Goal: Task Accomplishment & Management: Use online tool/utility

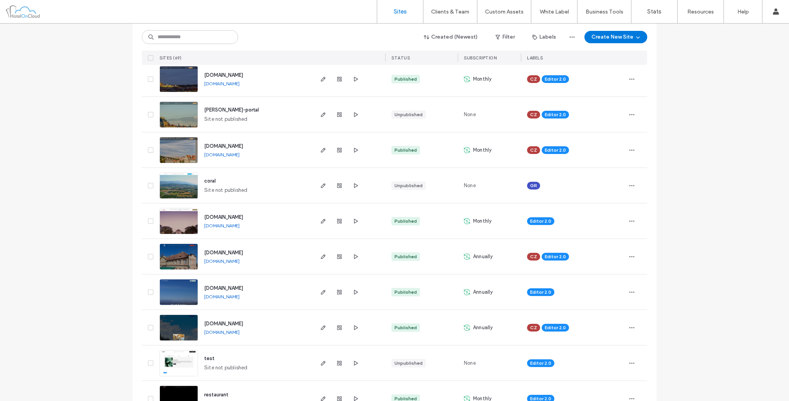
scroll to position [128, 0]
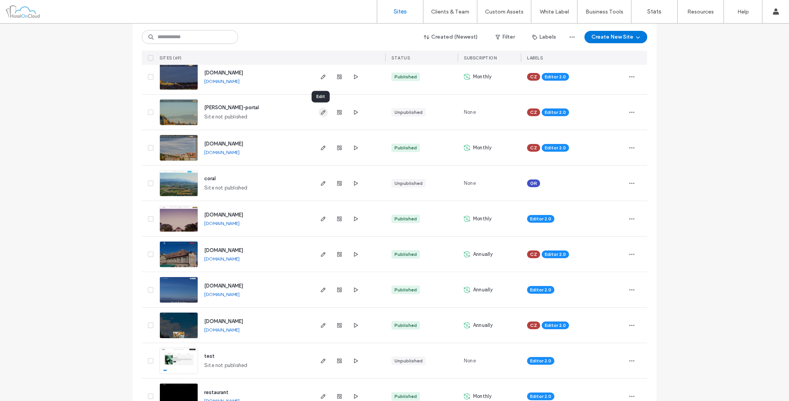
click at [320, 113] on icon "button" at bounding box center [323, 112] width 6 height 6
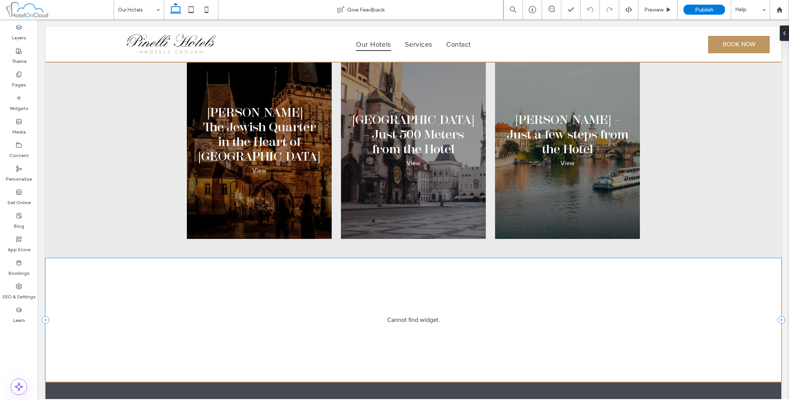
scroll to position [2248, 0]
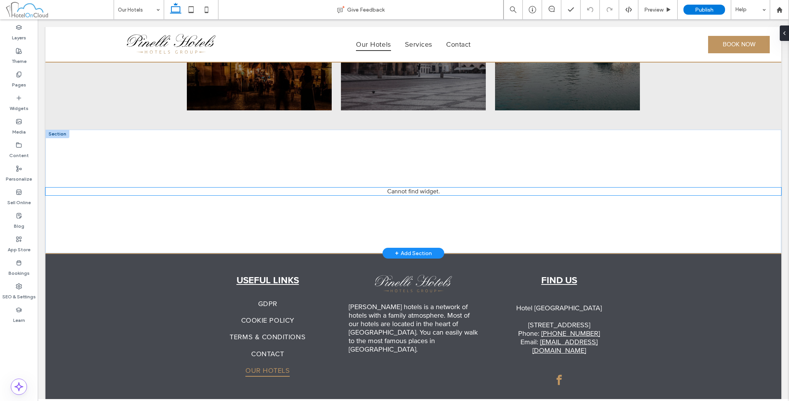
click at [390, 187] on div "Cannot find widget." at bounding box center [413, 191] width 736 height 8
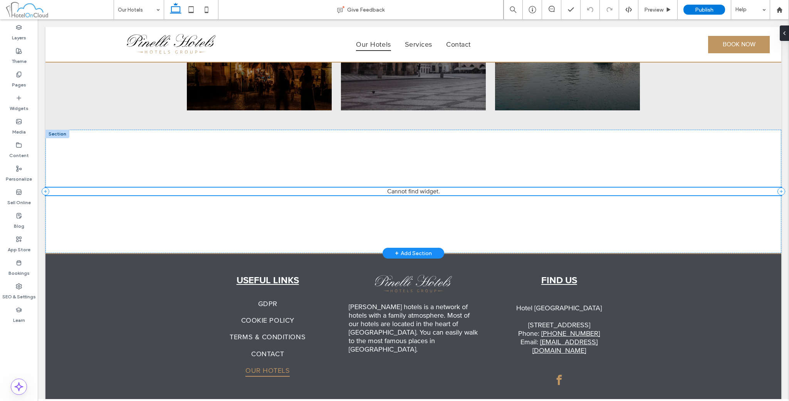
scroll to position [2231, 0]
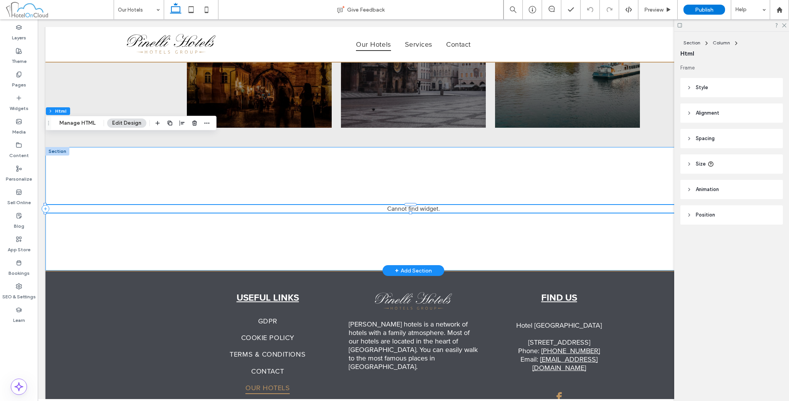
click at [409, 147] on div "Cannot find widget." at bounding box center [413, 208] width 736 height 123
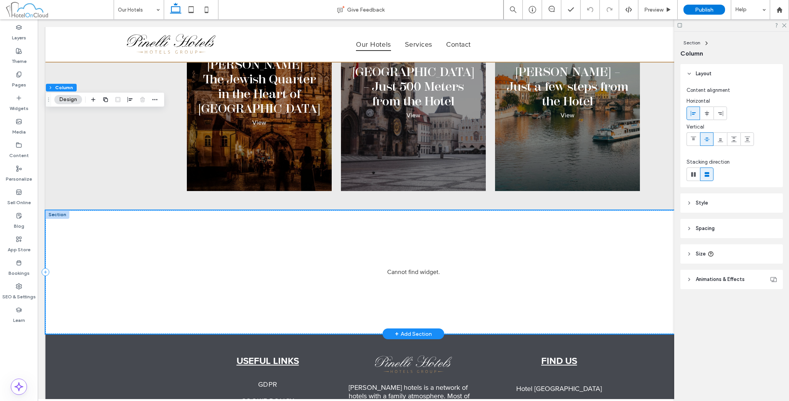
scroll to position [2166, 0]
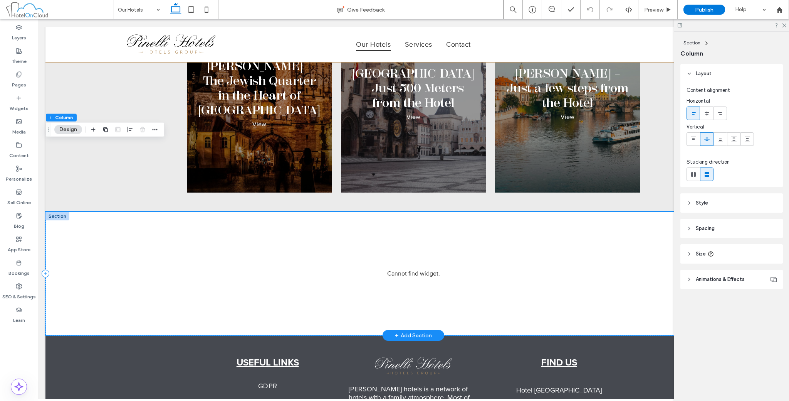
click at [160, 212] on div "Cannot find widget." at bounding box center [413, 273] width 736 height 123
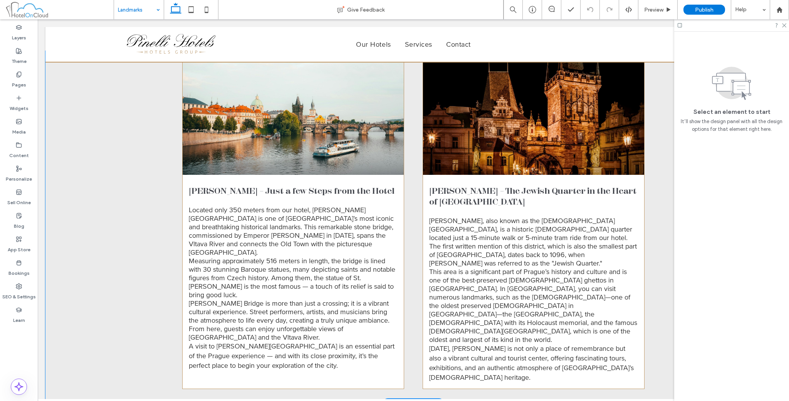
scroll to position [819, 0]
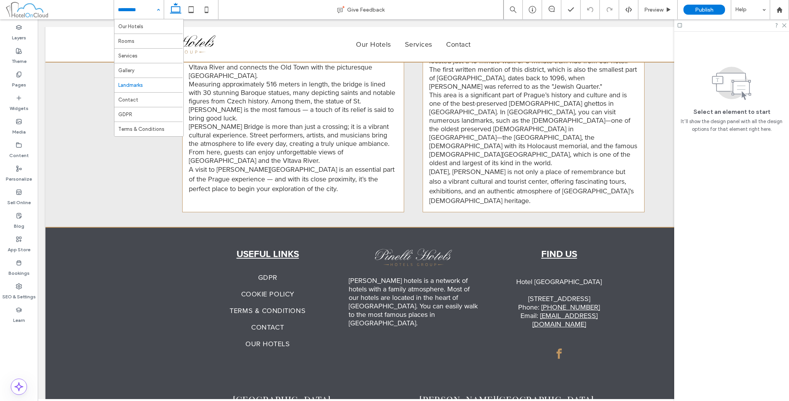
click at [145, 5] on input at bounding box center [137, 9] width 38 height 19
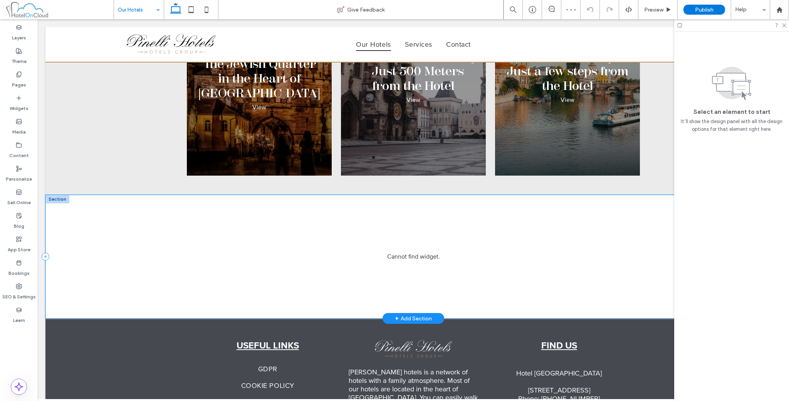
scroll to position [2183, 0]
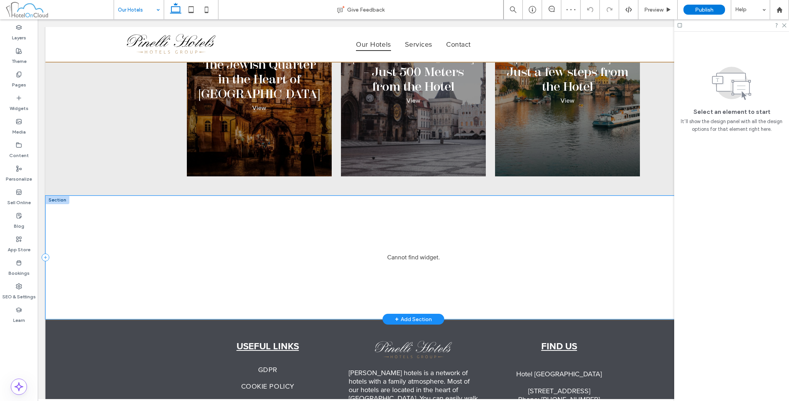
click at [194, 195] on div "Cannot find widget." at bounding box center [413, 256] width 736 height 123
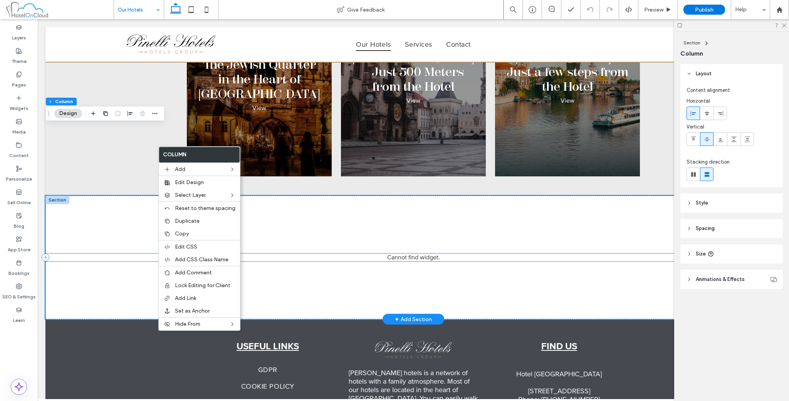
click at [414, 253] on div "Cannot find widget." at bounding box center [413, 257] width 736 height 8
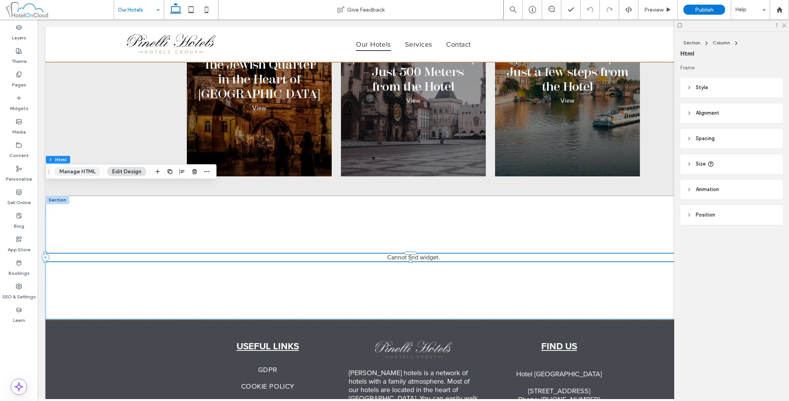
click at [77, 169] on button "Manage HTML" at bounding box center [77, 171] width 46 height 9
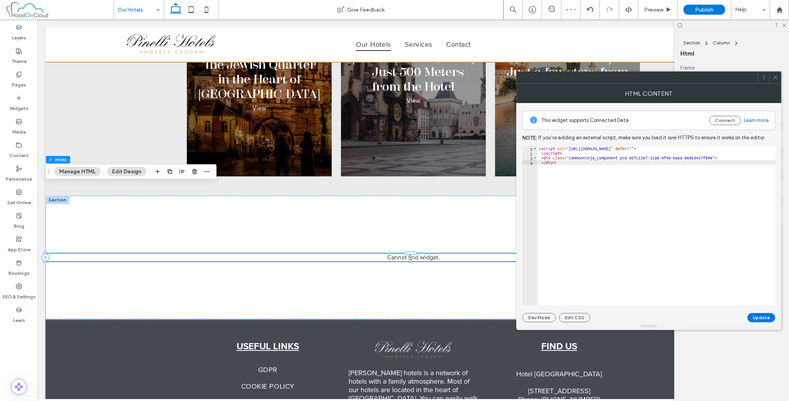
click at [773, 77] on icon at bounding box center [776, 77] width 6 height 6
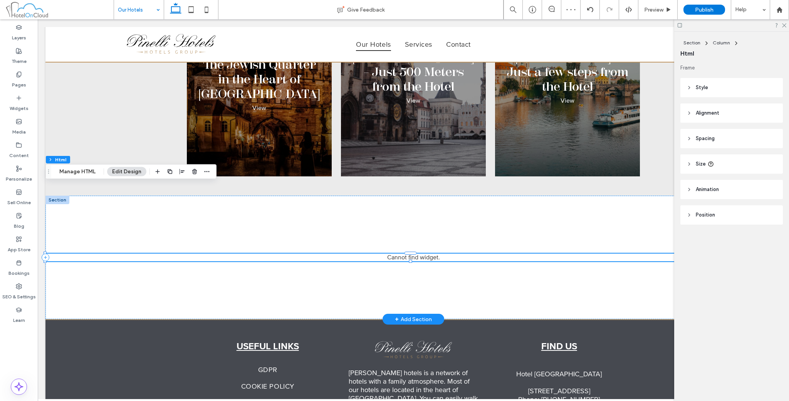
click at [62, 195] on div at bounding box center [57, 199] width 24 height 8
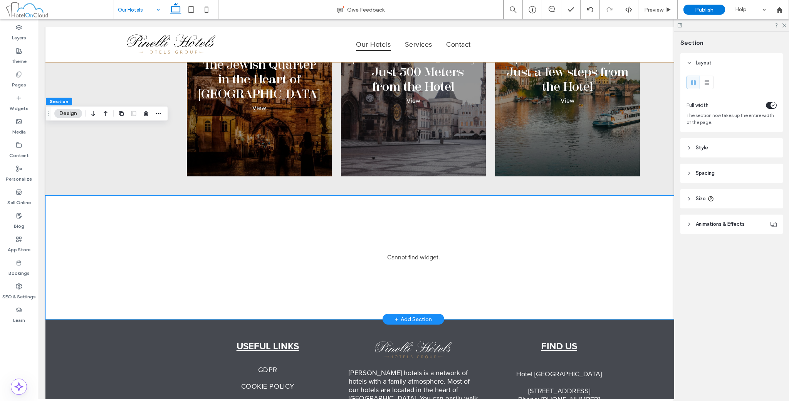
click at [410, 315] on div "+ Add Section" at bounding box center [413, 319] width 37 height 8
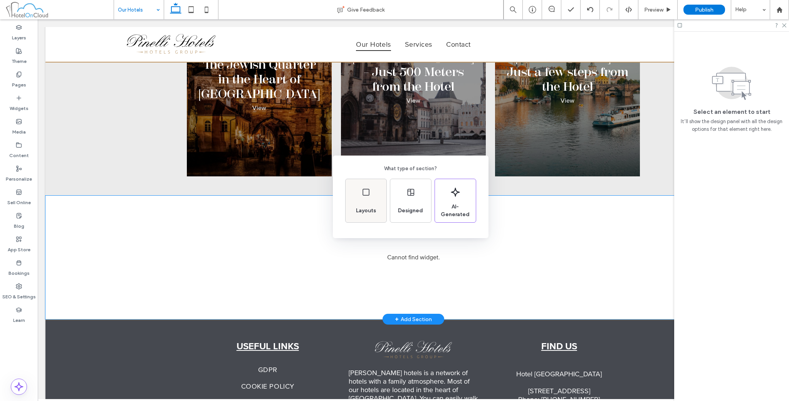
click at [371, 205] on div "Layouts" at bounding box center [366, 210] width 26 height 17
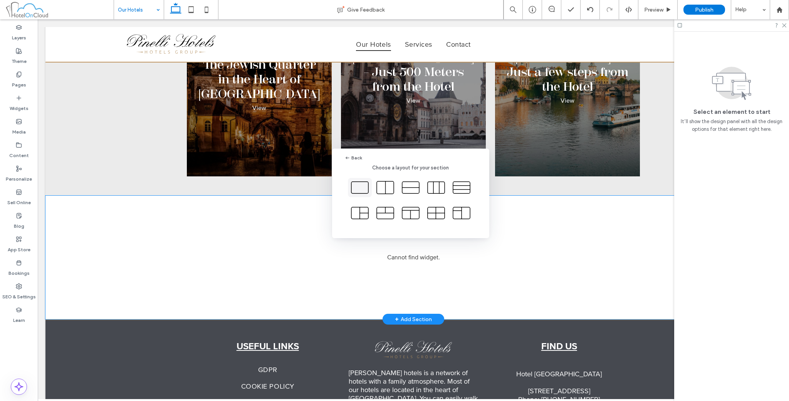
drag, startPoint x: 356, startPoint y: 195, endPoint x: 318, endPoint y: 177, distance: 41.7
click at [356, 195] on icon at bounding box center [359, 187] width 19 height 19
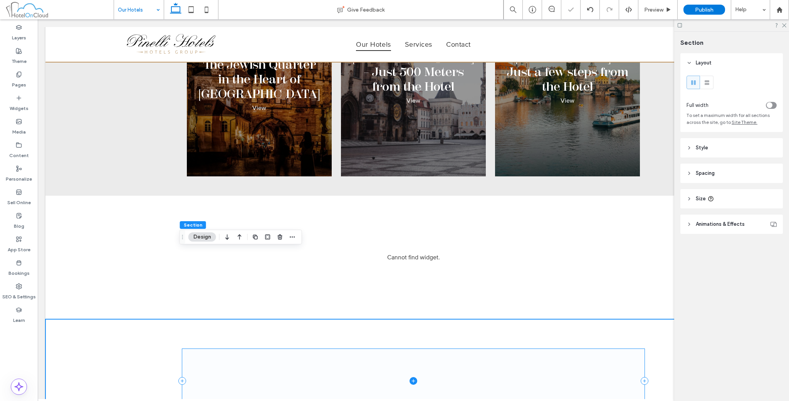
click at [271, 348] on span at bounding box center [413, 380] width 463 height 64
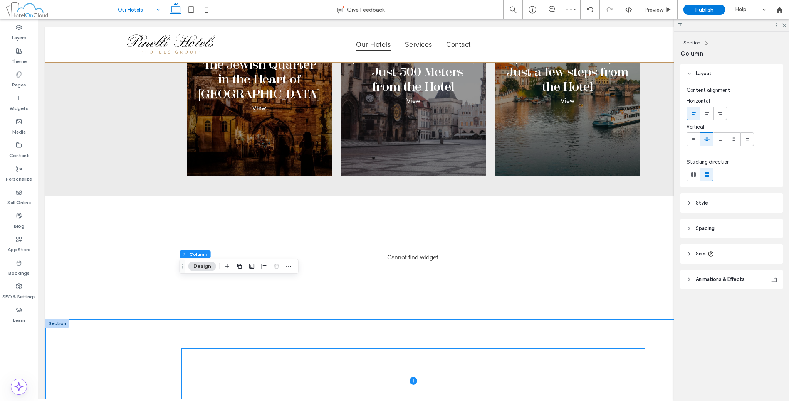
click at [530, 319] on div at bounding box center [413, 380] width 463 height 123
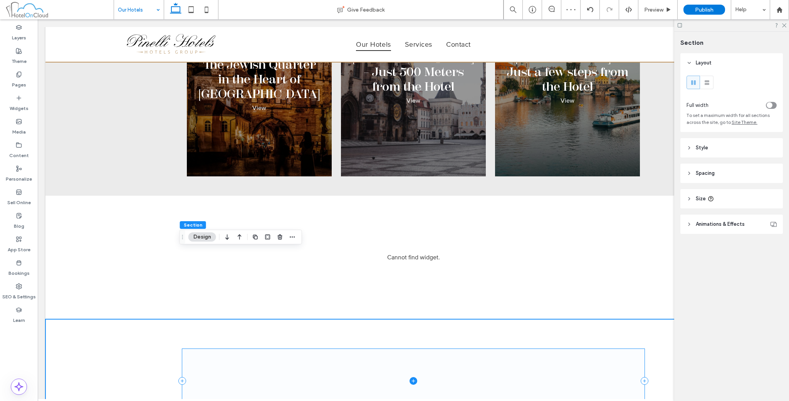
click at [572, 348] on span at bounding box center [413, 380] width 463 height 64
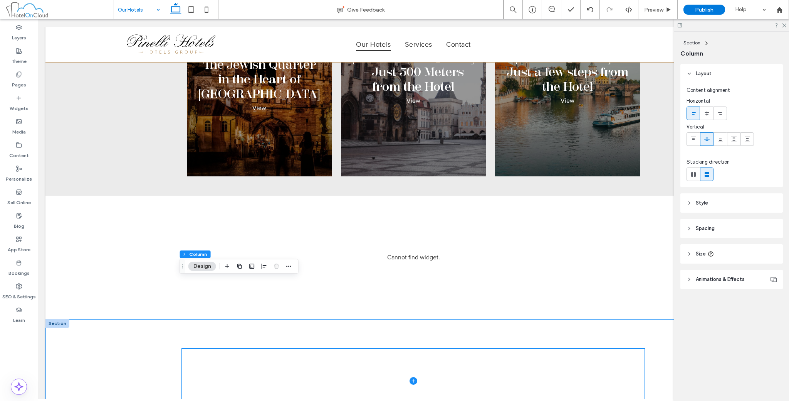
click at [657, 319] on div at bounding box center [413, 380] width 736 height 123
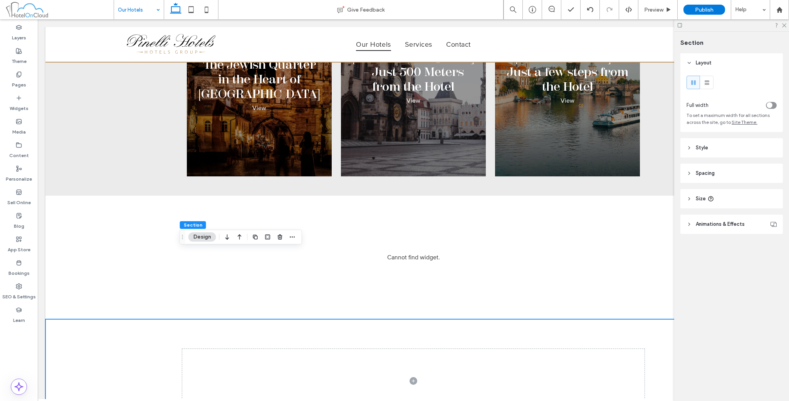
click at [688, 179] on header "Spacing" at bounding box center [732, 172] width 103 height 19
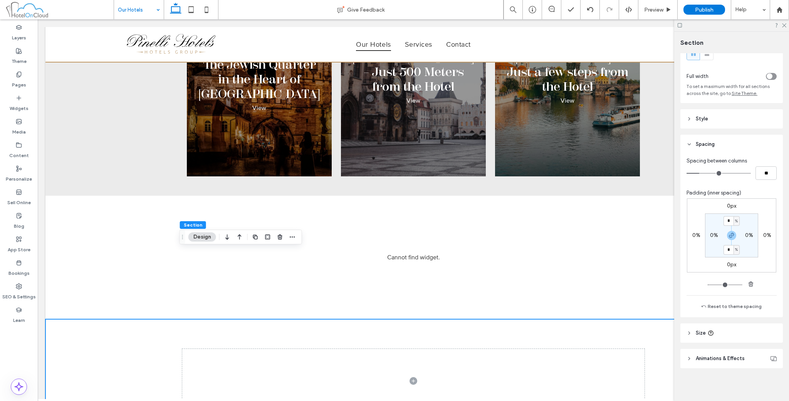
scroll to position [30, 0]
click at [752, 281] on icon "button" at bounding box center [751, 282] width 6 height 6
type input "*"
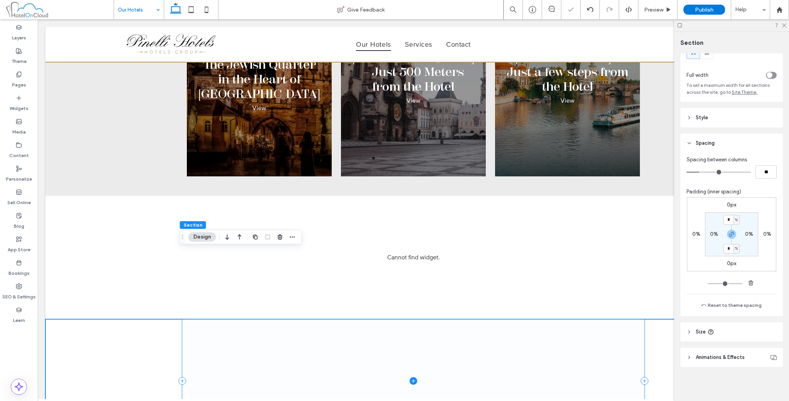
click at [617, 319] on span at bounding box center [413, 380] width 463 height 123
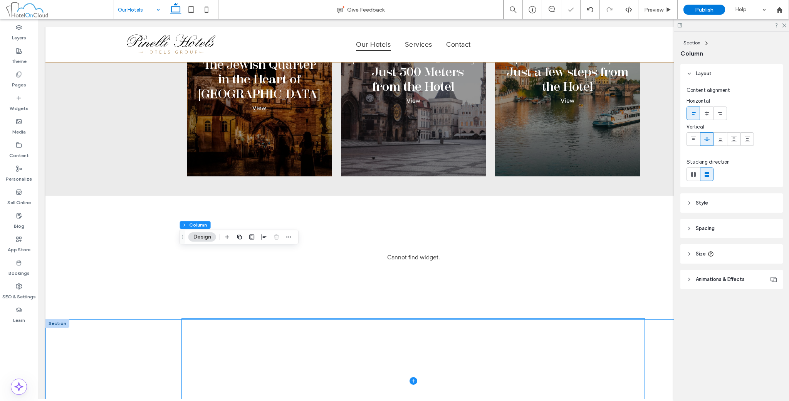
click at [651, 319] on div at bounding box center [413, 380] width 736 height 123
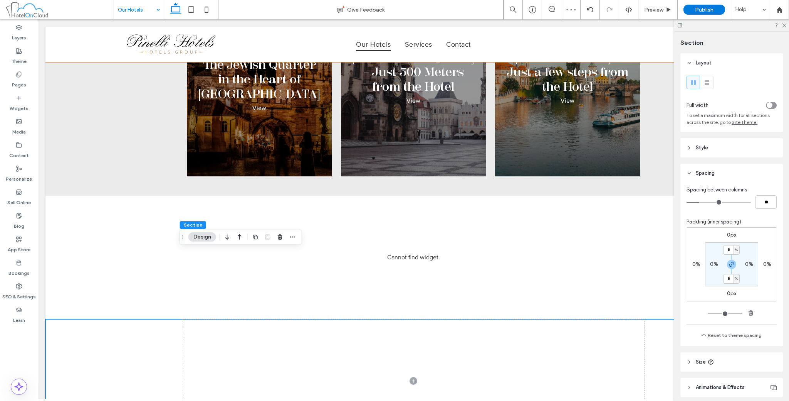
click at [767, 107] on div "toggle" at bounding box center [770, 105] width 6 height 6
click at [321, 319] on span at bounding box center [413, 380] width 736 height 123
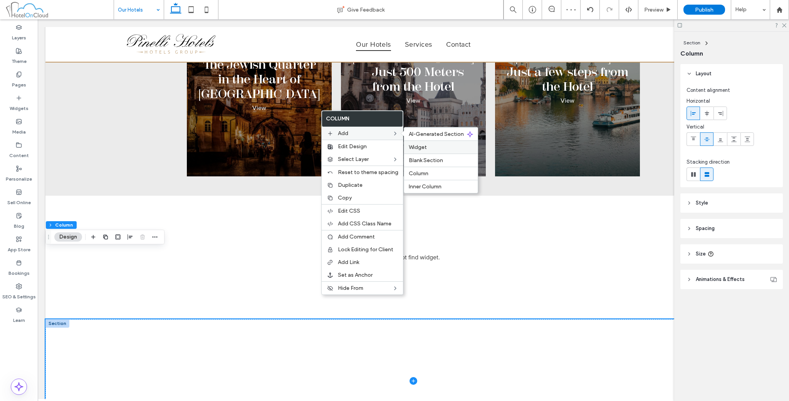
click at [424, 150] on div "Widget" at bounding box center [441, 146] width 74 height 13
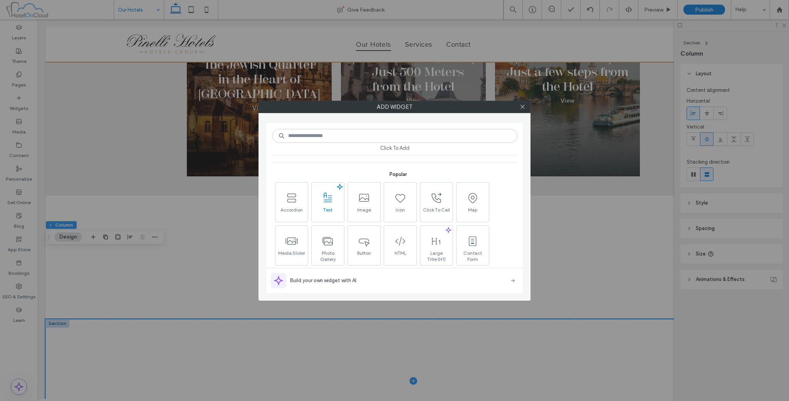
scroll to position [64, 0]
click at [413, 238] on span at bounding box center [400, 239] width 32 height 17
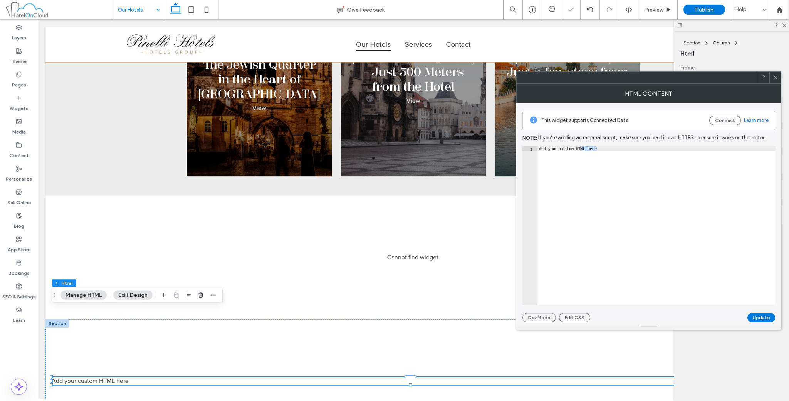
drag, startPoint x: 610, startPoint y: 152, endPoint x: 521, endPoint y: 149, distance: 88.7
click at [521, 149] on div "**********" at bounding box center [649, 212] width 265 height 219
paste textarea "**********"
type textarea "**********"
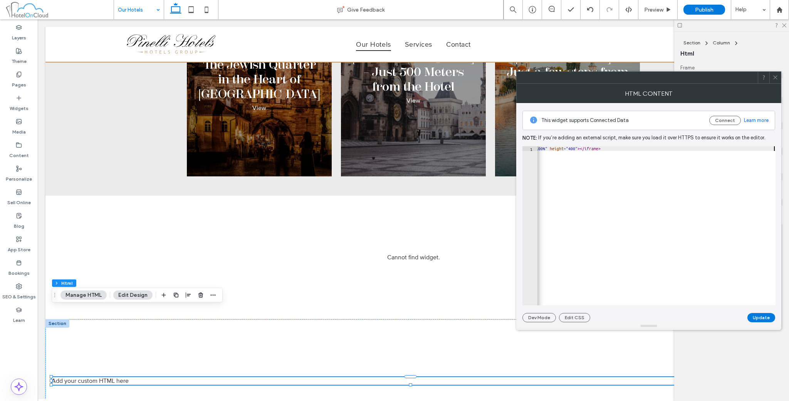
click at [754, 323] on div at bounding box center [649, 326] width 265 height 8
click at [756, 321] on button "Update" at bounding box center [762, 317] width 28 height 9
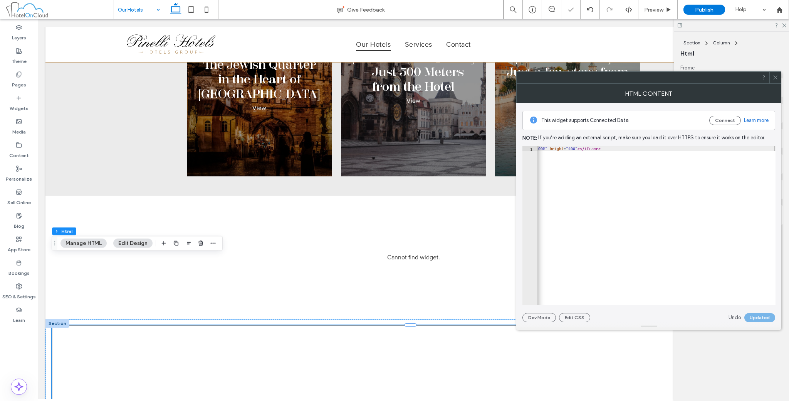
click at [774, 77] on icon at bounding box center [776, 77] width 6 height 6
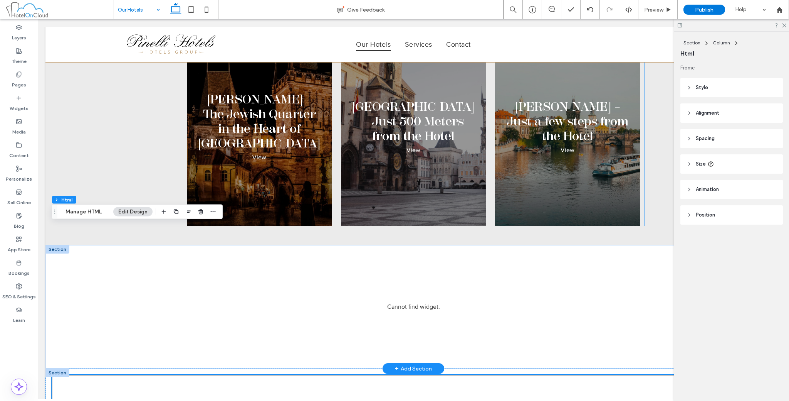
scroll to position [2228, 0]
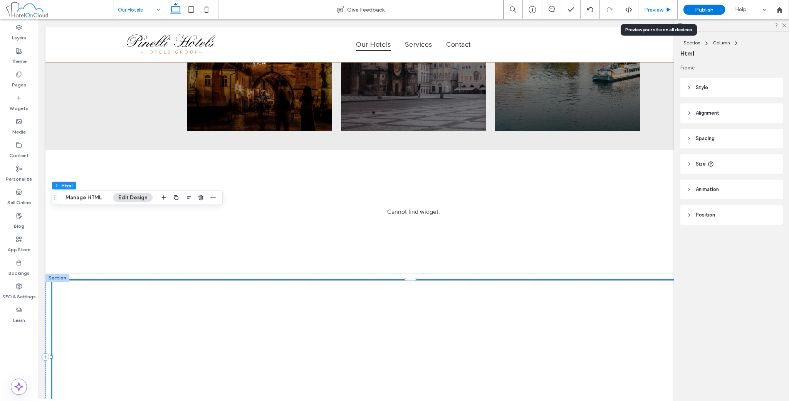
click at [663, 6] on div "Preview" at bounding box center [658, 9] width 39 height 19
click at [669, 8] on use at bounding box center [669, 9] width 4 height 4
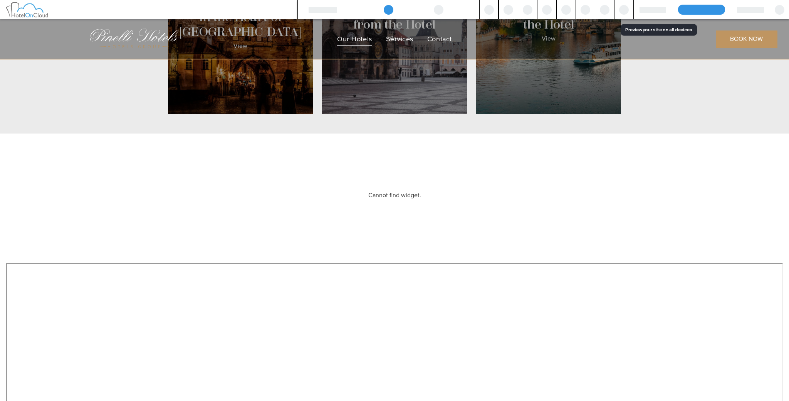
scroll to position [2249, 0]
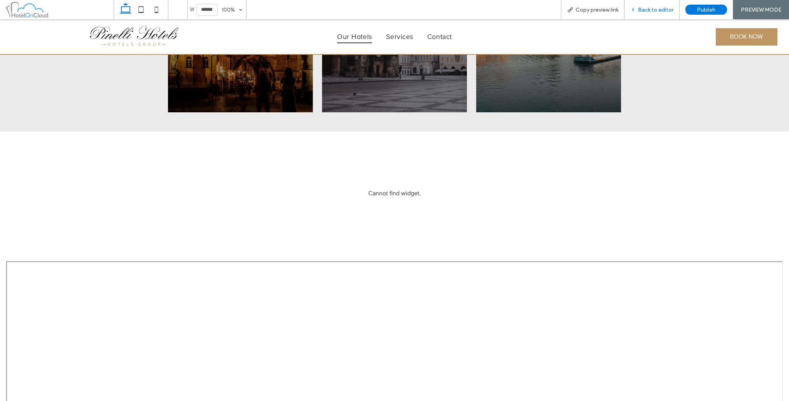
click at [634, 9] on use at bounding box center [634, 9] width 2 height 3
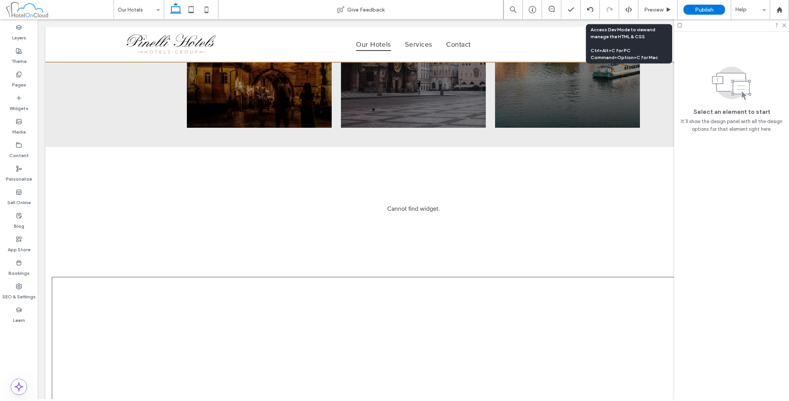
scroll to position [2228, 0]
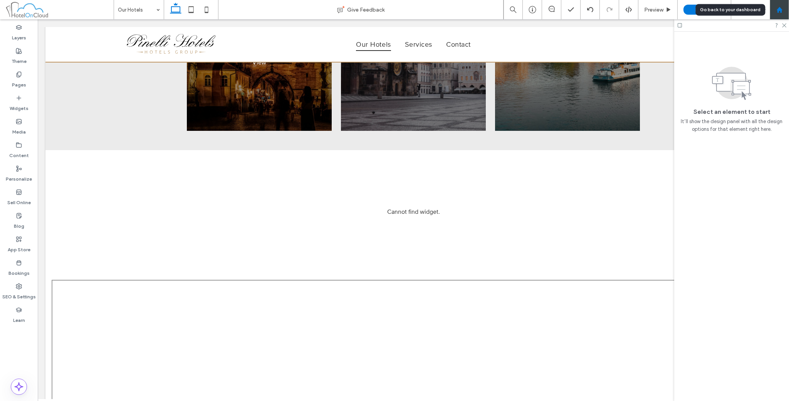
click at [781, 7] on icon at bounding box center [780, 10] width 7 height 7
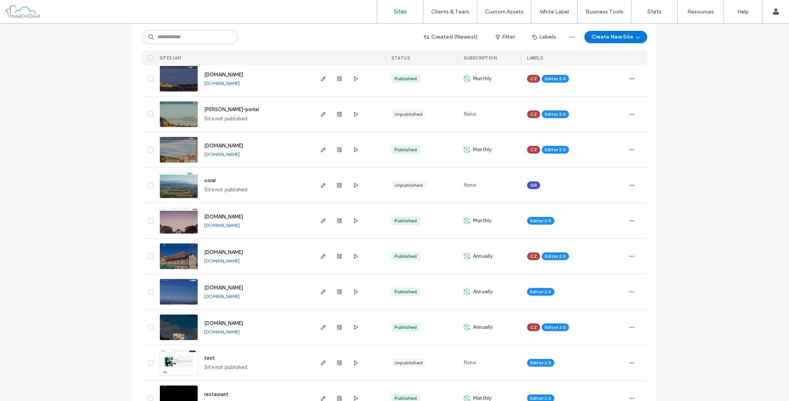
scroll to position [128, 0]
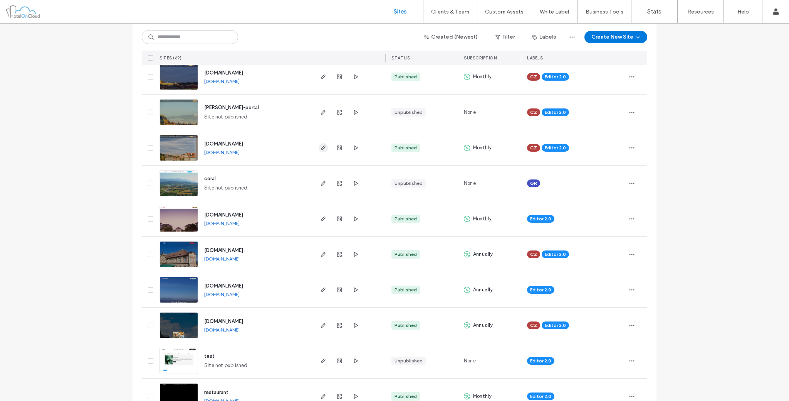
click at [322, 146] on use "button" at bounding box center [323, 147] width 5 height 5
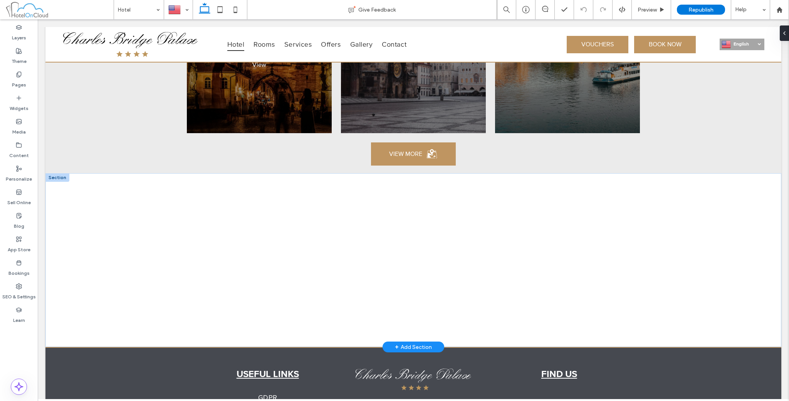
click at [411, 342] on div "+ Add Section" at bounding box center [413, 346] width 37 height 8
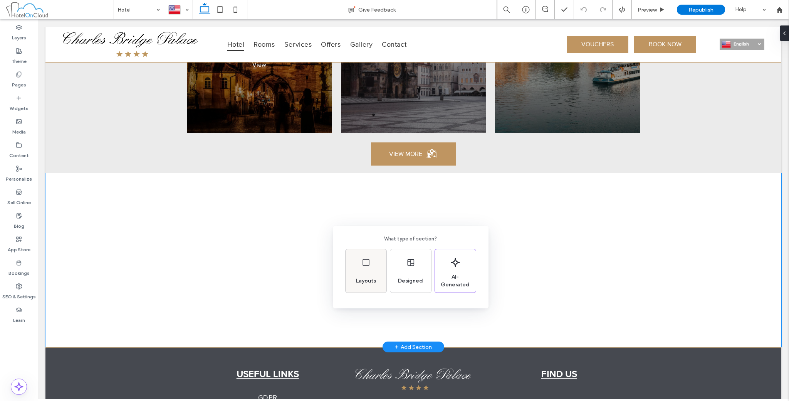
click at [358, 273] on div "Layouts" at bounding box center [366, 280] width 26 height 17
click at [356, 253] on icon at bounding box center [359, 257] width 19 height 19
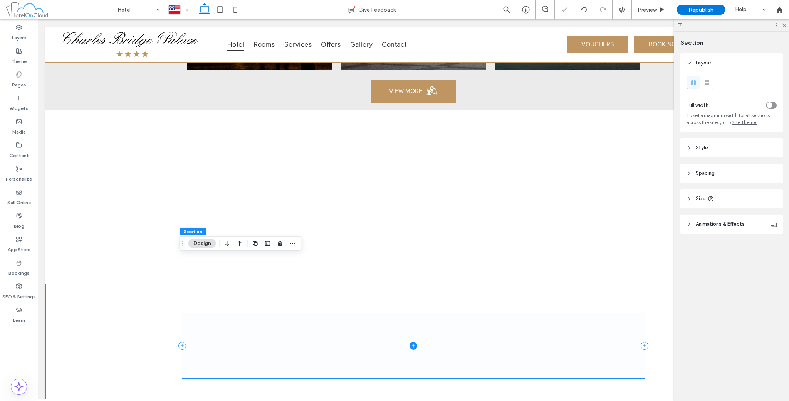
scroll to position [1673, 0]
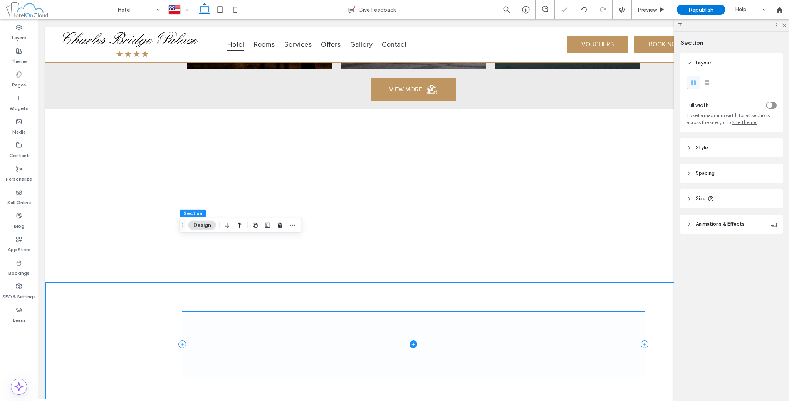
click at [357, 311] on span at bounding box center [413, 343] width 463 height 64
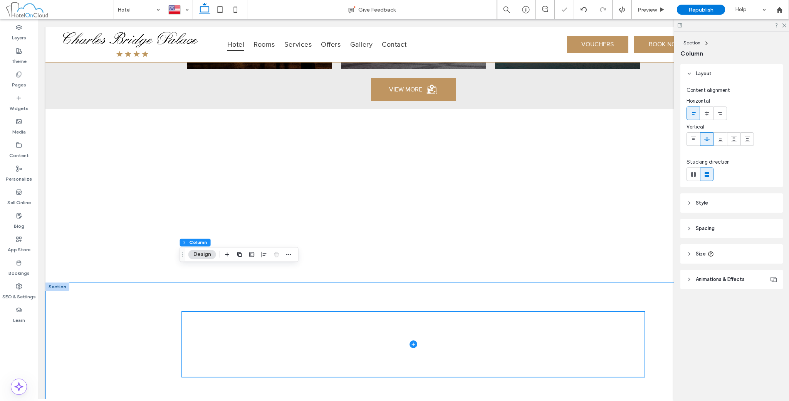
click at [141, 282] on div at bounding box center [413, 343] width 736 height 123
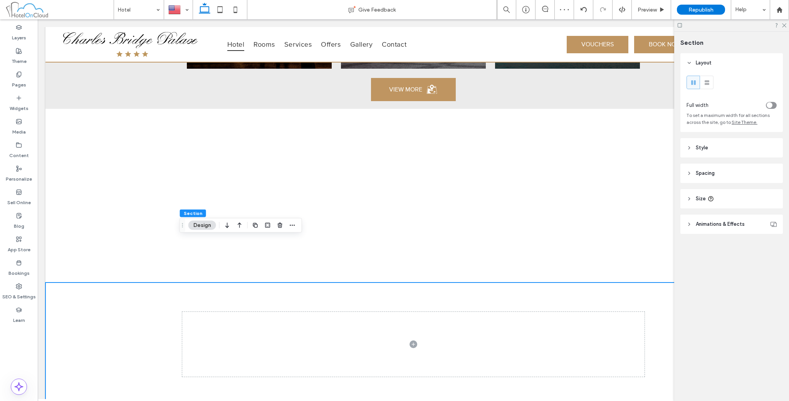
click at [772, 104] on div "toggle" at bounding box center [770, 105] width 6 height 6
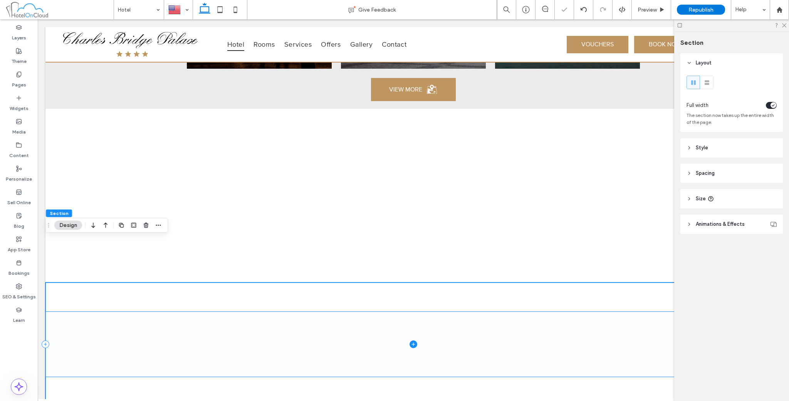
click at [402, 311] on span at bounding box center [413, 343] width 736 height 64
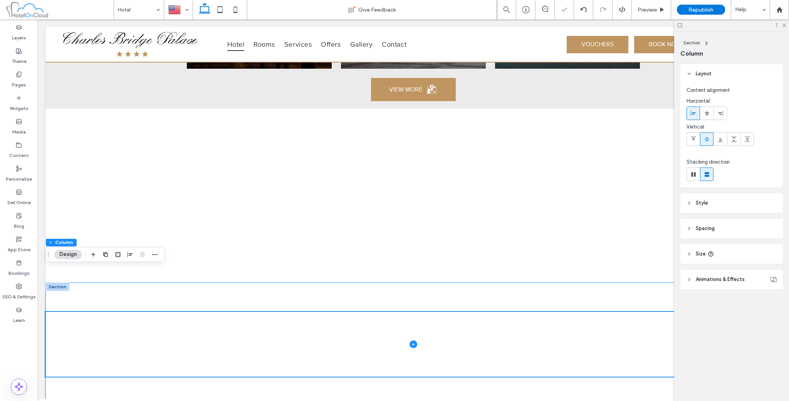
click at [510, 282] on div at bounding box center [413, 343] width 736 height 123
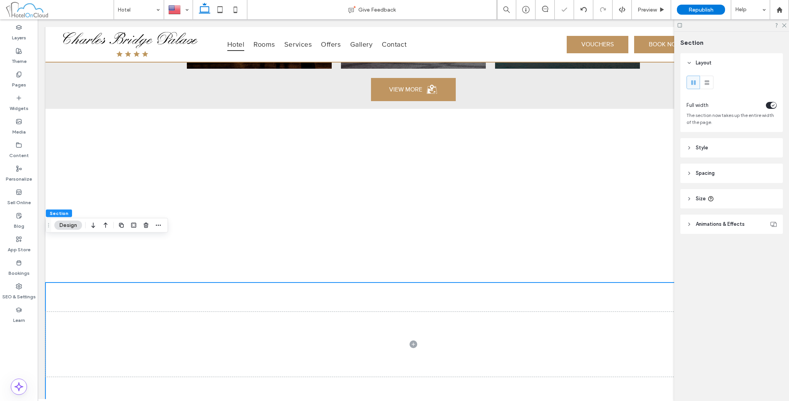
click at [720, 171] on header "Spacing" at bounding box center [732, 172] width 103 height 19
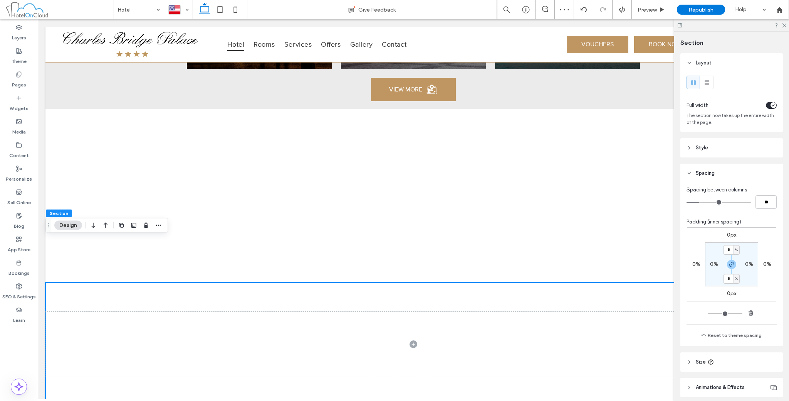
click at [749, 307] on div "0px 0% 0px 0% * % 0% * % 0%" at bounding box center [732, 272] width 90 height 91
click at [750, 315] on icon "button" at bounding box center [751, 313] width 6 height 6
type input "*"
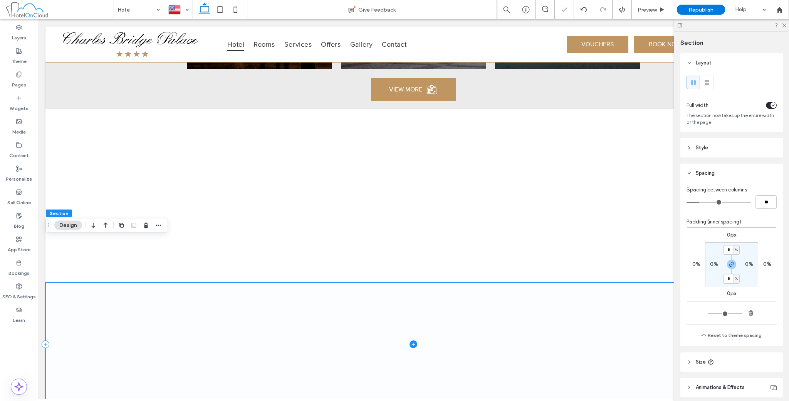
click at [505, 296] on span at bounding box center [413, 343] width 736 height 123
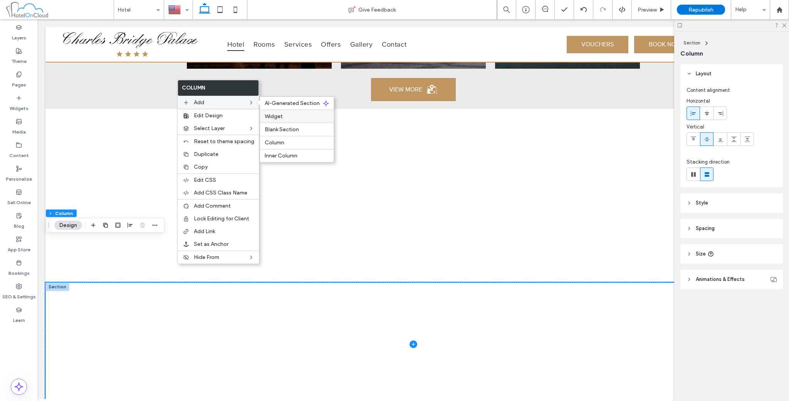
click at [284, 120] on div "Widget" at bounding box center [297, 115] width 74 height 13
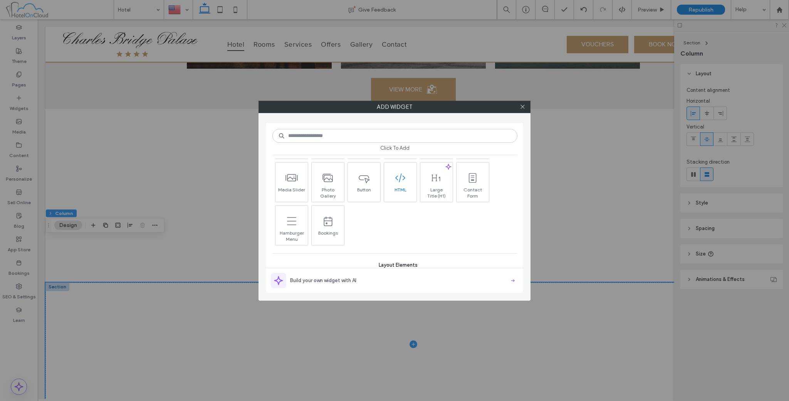
scroll to position [128, 0]
click at [400, 178] on use at bounding box center [400, 175] width 10 height 9
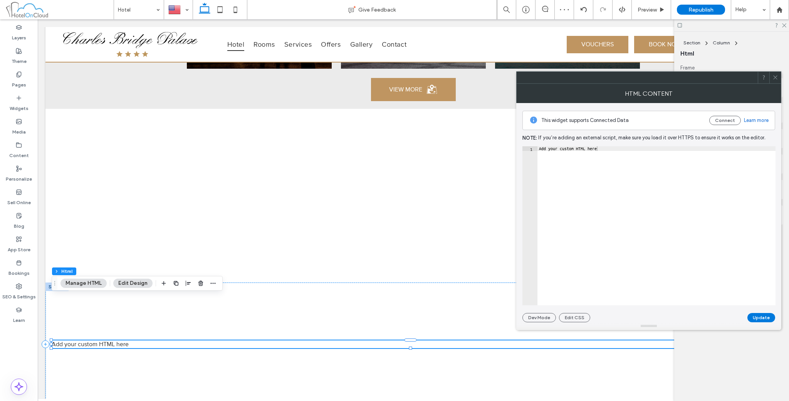
click at [597, 156] on div "Add your custom HTML here" at bounding box center [657, 230] width 238 height 168
click at [600, 146] on div "Add your custom HTML here" at bounding box center [657, 225] width 238 height 159
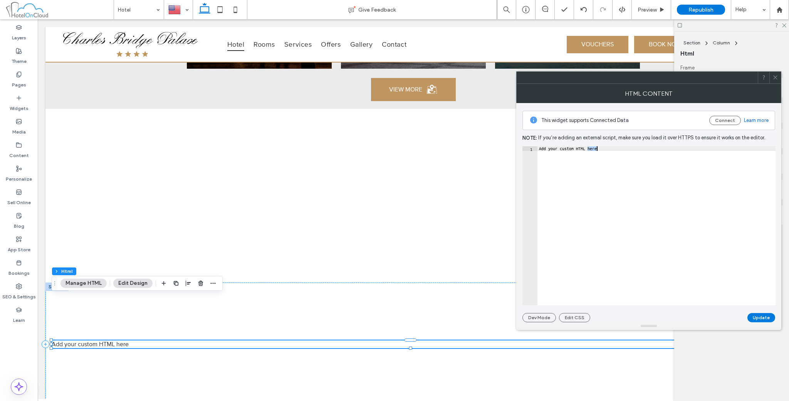
click at [600, 146] on div "Add your custom HTML here" at bounding box center [657, 230] width 238 height 168
paste textarea "**********"
type textarea "**********"
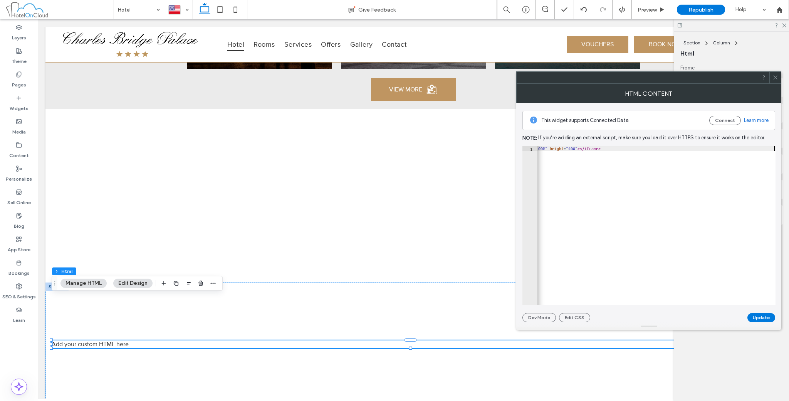
scroll to position [0, 96]
click at [754, 316] on button "Update" at bounding box center [762, 317] width 28 height 9
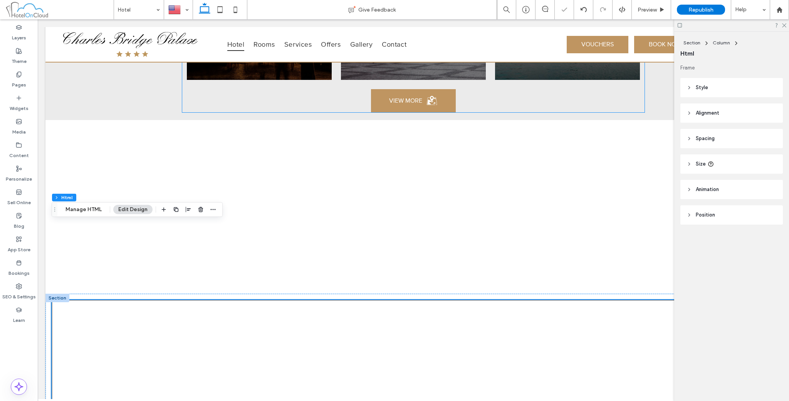
scroll to position [1788, 0]
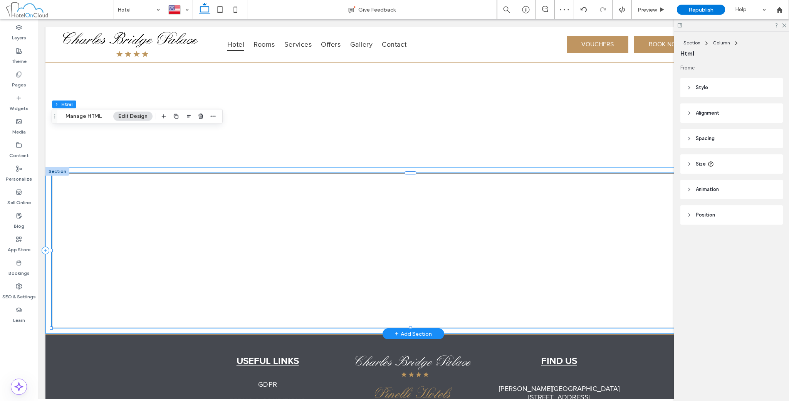
click at [607, 167] on div at bounding box center [413, 250] width 736 height 167
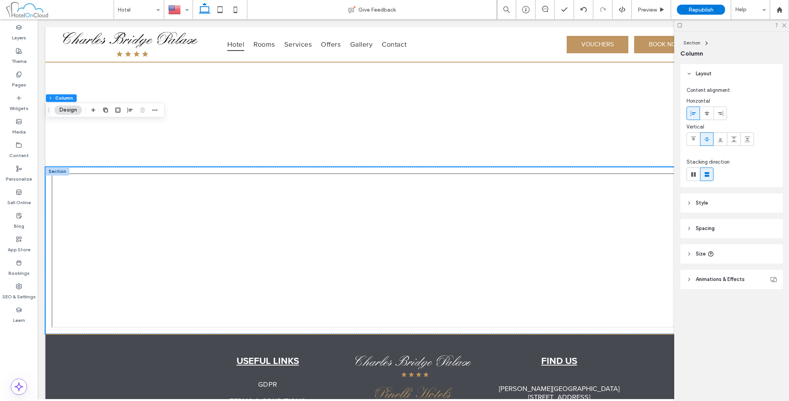
click at [695, 229] on header "Spacing" at bounding box center [732, 228] width 103 height 19
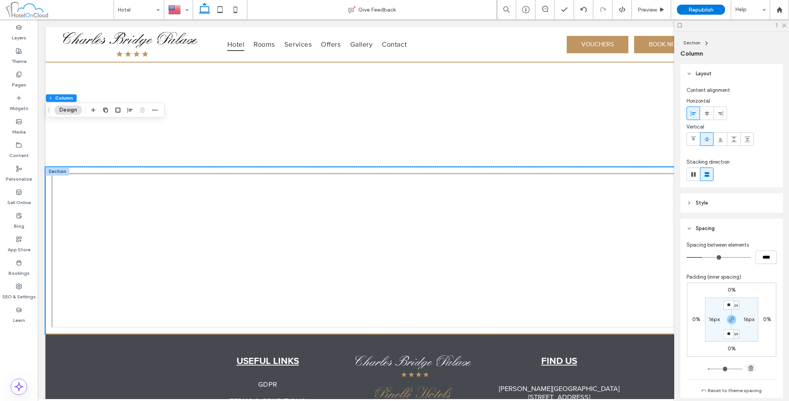
click at [749, 366] on use "button" at bounding box center [751, 367] width 5 height 5
type input "*"
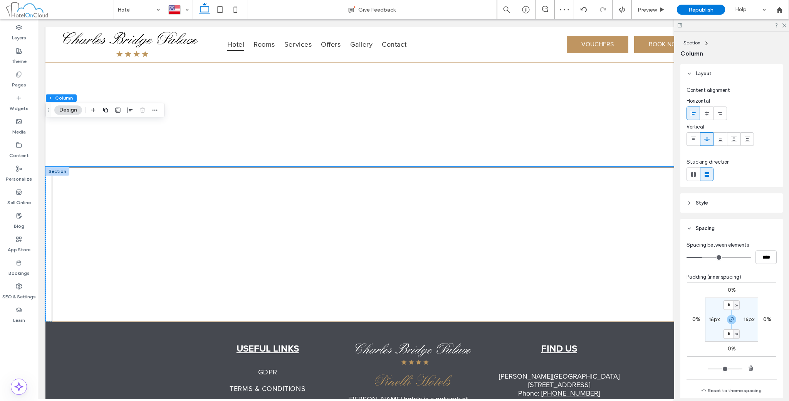
click at [715, 316] on label "16px" at bounding box center [714, 319] width 11 height 7
click at [749, 367] on icon "button" at bounding box center [751, 368] width 6 height 6
type input "*"
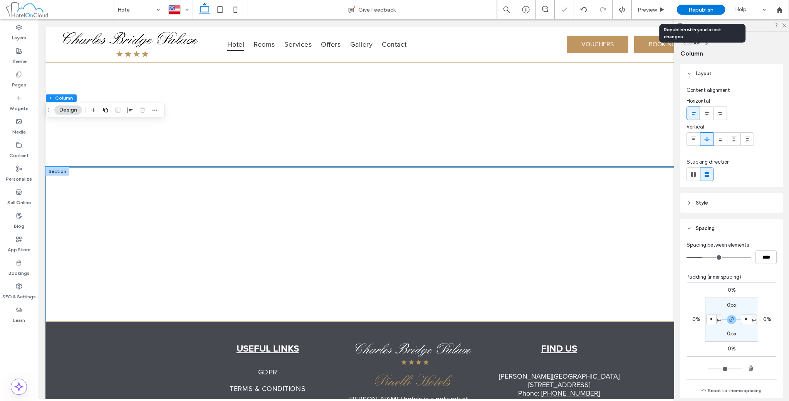
click at [712, 12] on span "Republish" at bounding box center [701, 10] width 25 height 7
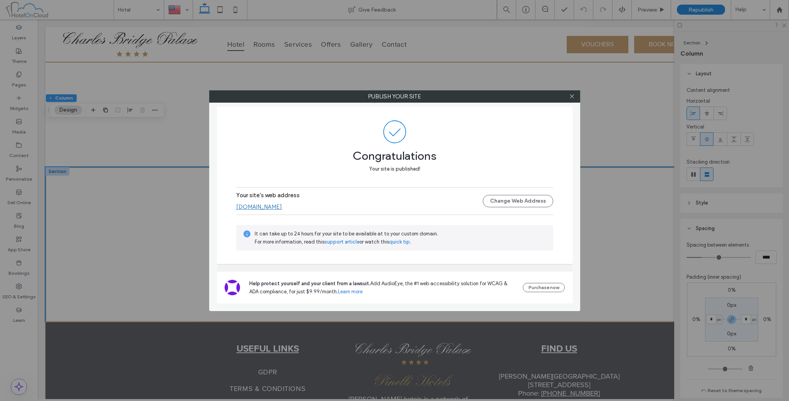
click at [279, 205] on link "www.charlesbridgepalace.com" at bounding box center [259, 206] width 46 height 7
click at [576, 98] on div at bounding box center [573, 97] width 12 height 12
click at [655, 11] on div "Publish your site Congratulations Your site is published! Your site's web addre…" at bounding box center [394, 200] width 789 height 401
click at [569, 95] on div at bounding box center [573, 97] width 12 height 12
drag, startPoint x: 576, startPoint y: 94, endPoint x: 572, endPoint y: 96, distance: 4.0
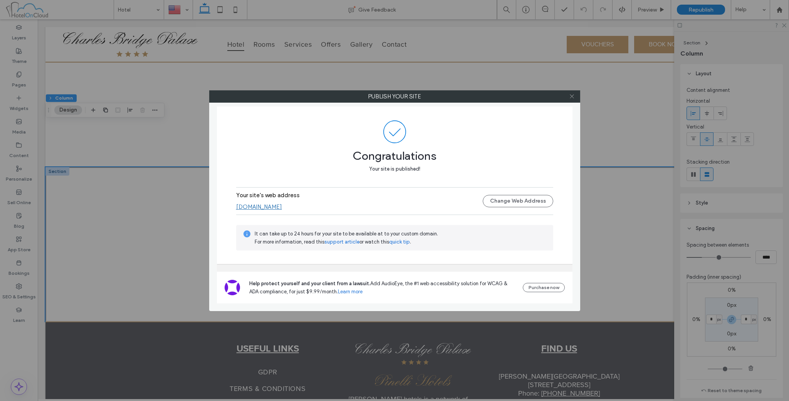
click at [575, 94] on div at bounding box center [573, 97] width 12 height 12
click at [572, 96] on icon at bounding box center [572, 96] width 6 height 6
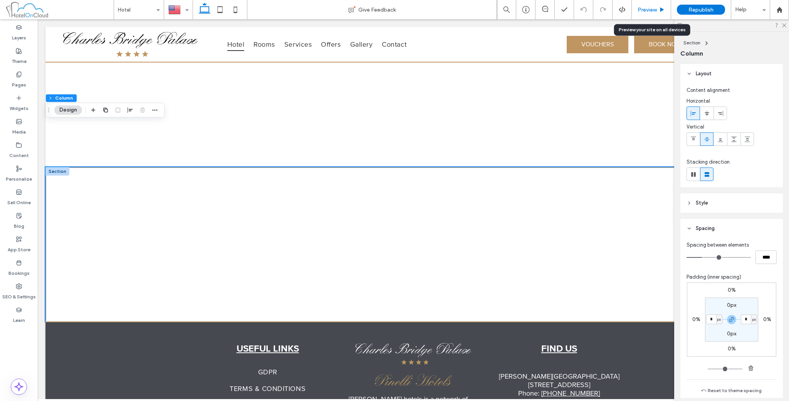
click at [647, 5] on div "Preview" at bounding box center [651, 9] width 39 height 19
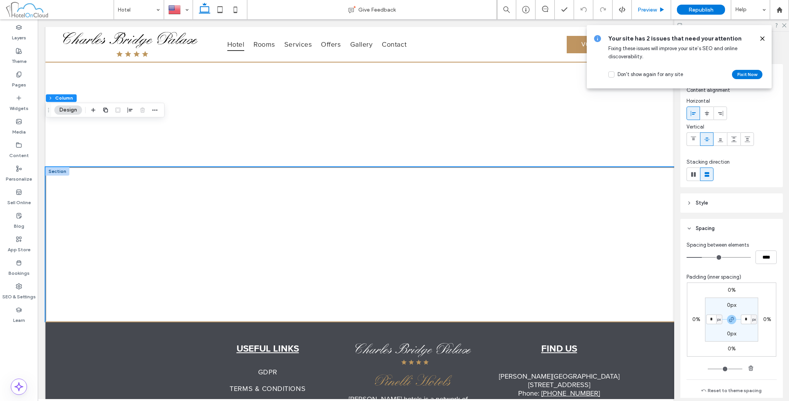
click at [658, 19] on div "Preview" at bounding box center [651, 9] width 39 height 19
click at [660, 8] on icon at bounding box center [663, 10] width 6 height 6
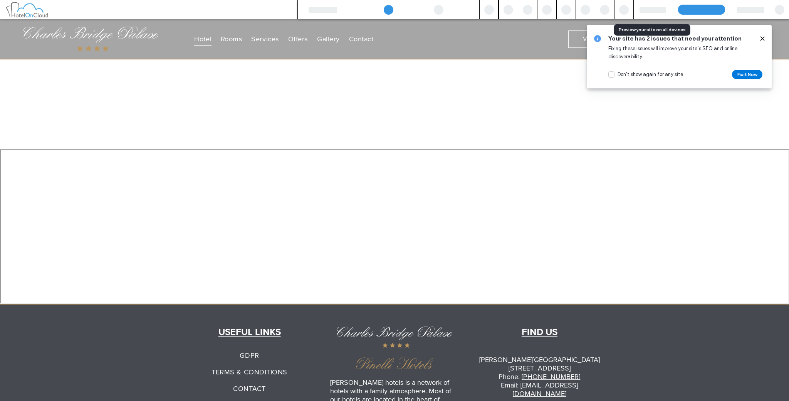
scroll to position [1809, 0]
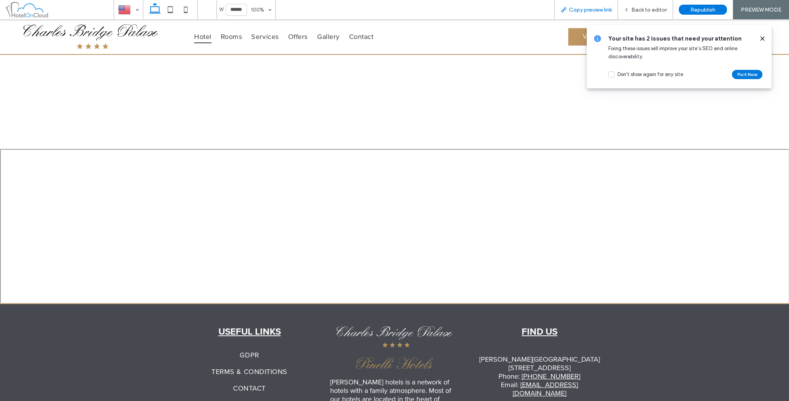
click at [611, 13] on div "Copy preview link" at bounding box center [587, 9] width 64 height 19
click at [594, 9] on span "Copy preview link" at bounding box center [590, 10] width 43 height 7
click at [633, 6] on div "Back to editor" at bounding box center [645, 9] width 55 height 19
click at [625, 11] on icon at bounding box center [626, 9] width 5 height 5
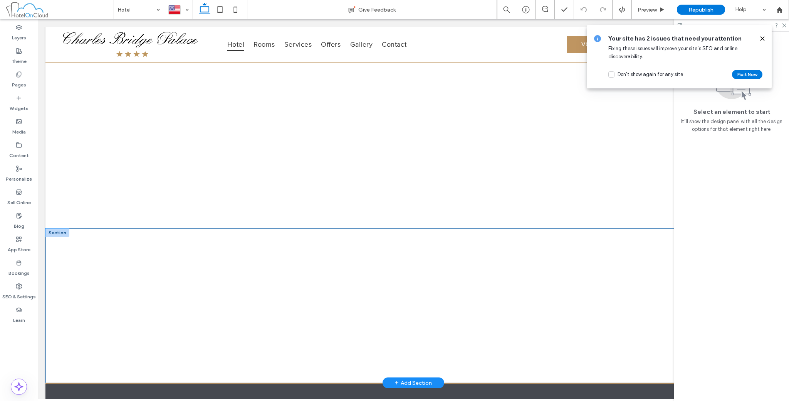
scroll to position [1724, 0]
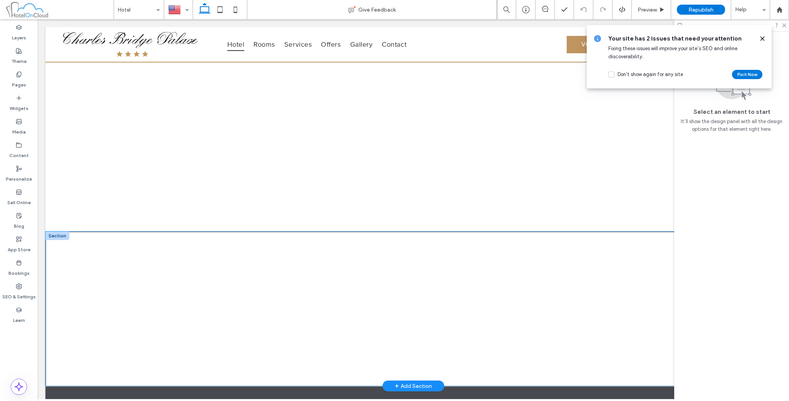
click at [56, 231] on div at bounding box center [413, 308] width 736 height 154
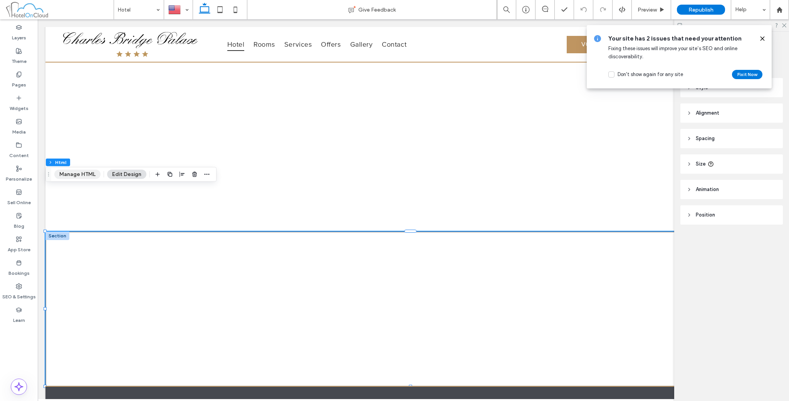
click at [78, 175] on button "Manage HTML" at bounding box center [77, 174] width 46 height 9
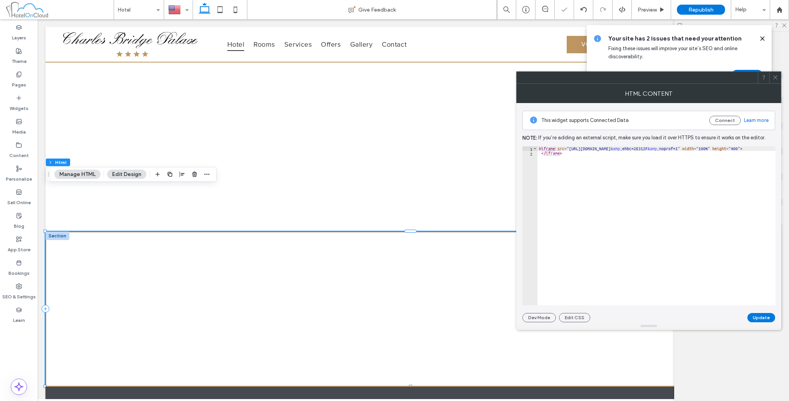
click at [623, 163] on div "< iframe src = "https://www.google.com/maps/d/embed?mid=1LQDywsEoF9NhCuNRqVcmfP…" at bounding box center [704, 230] width 332 height 168
paste textarea "Cursor at row 2"
type textarea "**********"
click at [757, 315] on button "Update" at bounding box center [762, 317] width 28 height 9
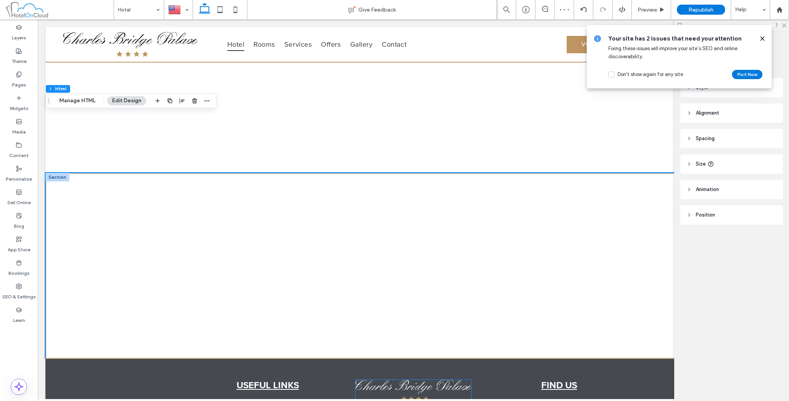
scroll to position [1797, 0]
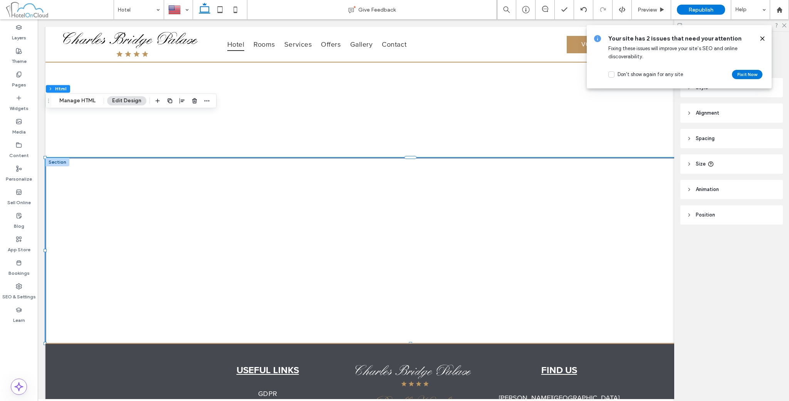
click at [761, 35] on span at bounding box center [763, 38] width 6 height 8
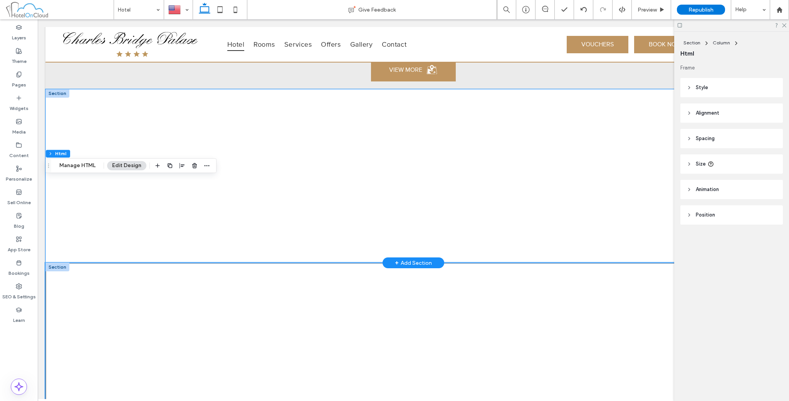
scroll to position [1605, 0]
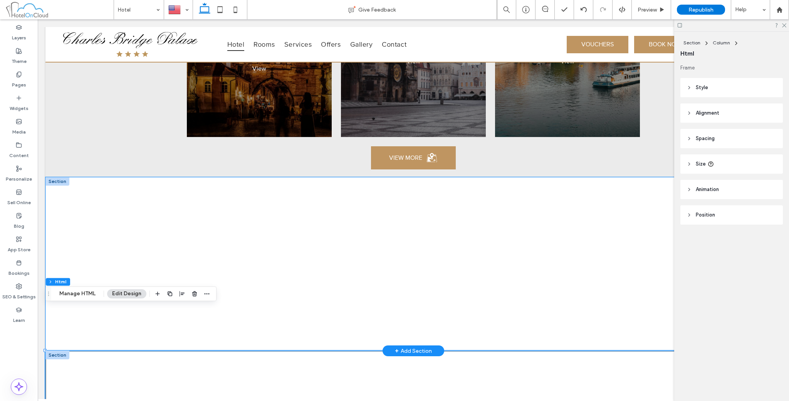
click at [177, 177] on div at bounding box center [413, 263] width 736 height 173
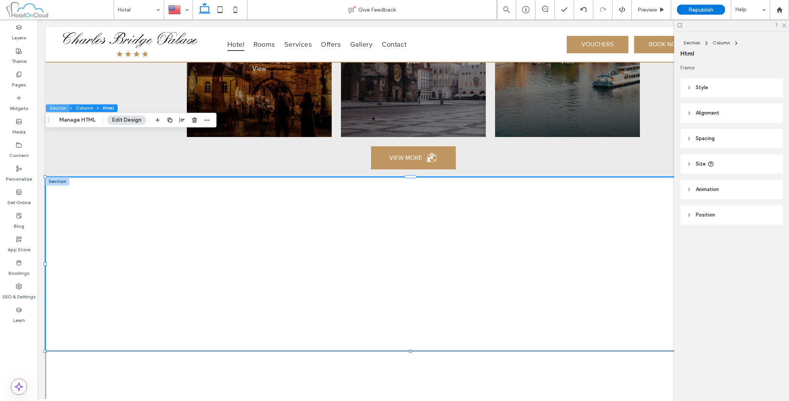
click at [56, 109] on button "Section" at bounding box center [58, 108] width 24 height 8
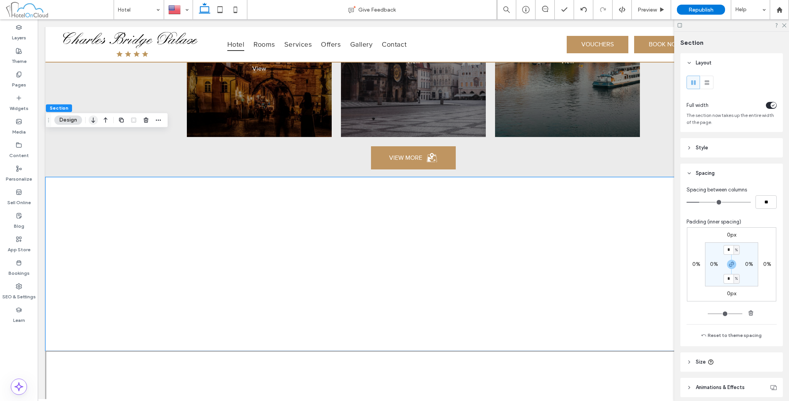
click at [93, 120] on icon "button" at bounding box center [93, 120] width 9 height 14
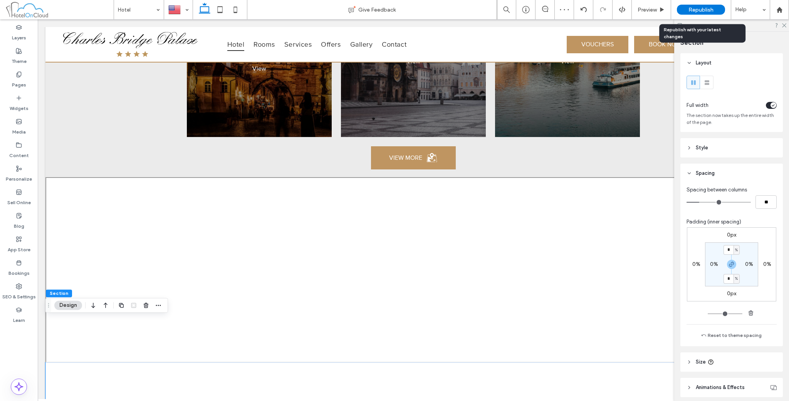
click at [698, 9] on span "Republish" at bounding box center [701, 10] width 25 height 7
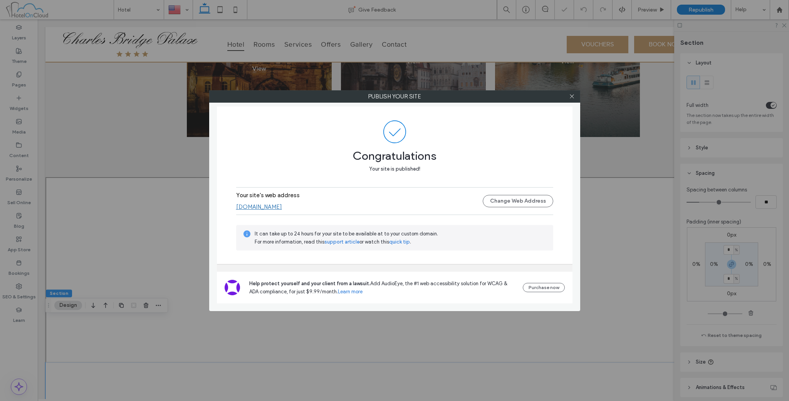
click at [578, 97] on div at bounding box center [573, 97] width 12 height 12
click at [573, 97] on use at bounding box center [572, 96] width 4 height 4
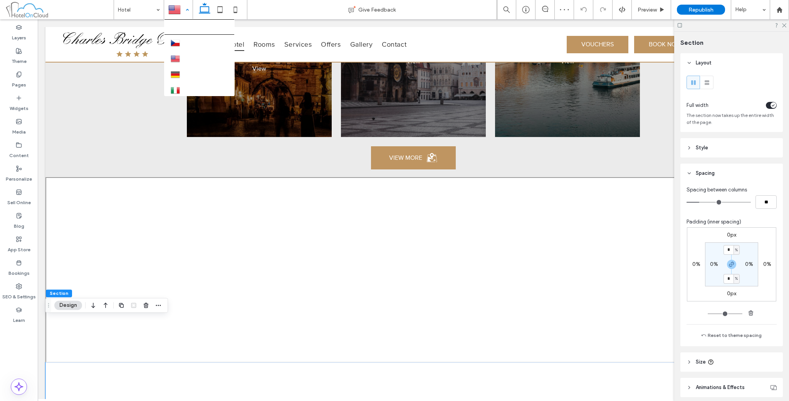
click at [185, 13] on div at bounding box center [179, 9] width 28 height 19
click at [219, 8] on icon at bounding box center [219, 9] width 15 height 15
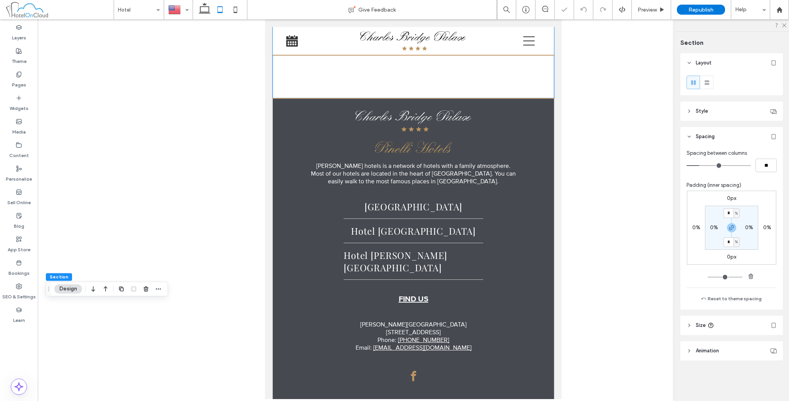
scroll to position [1192, 0]
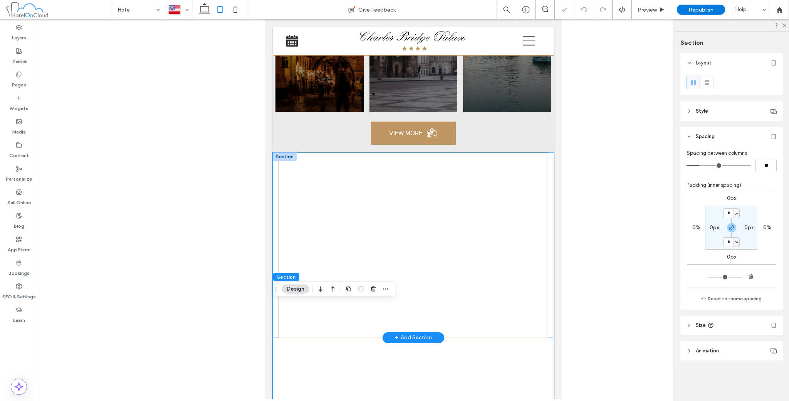
click at [274, 199] on div at bounding box center [413, 244] width 281 height 185
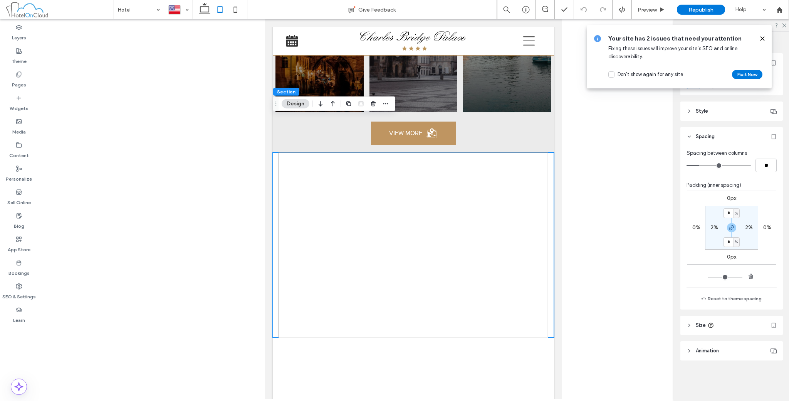
click at [711, 226] on label "2%" at bounding box center [715, 227] width 8 height 7
type input "*"
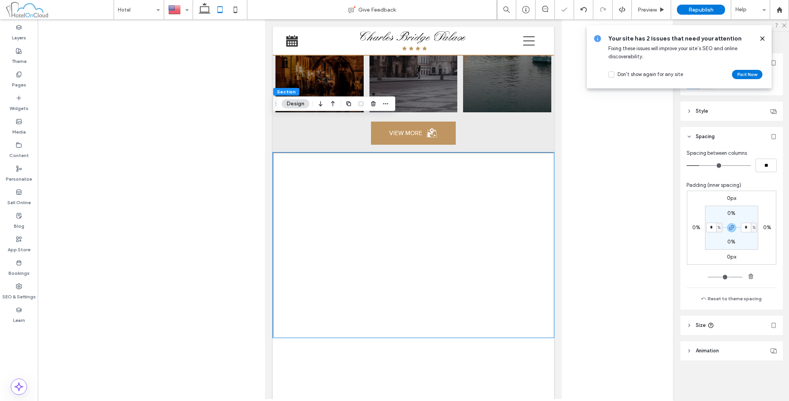
click at [762, 35] on span at bounding box center [763, 38] width 6 height 8
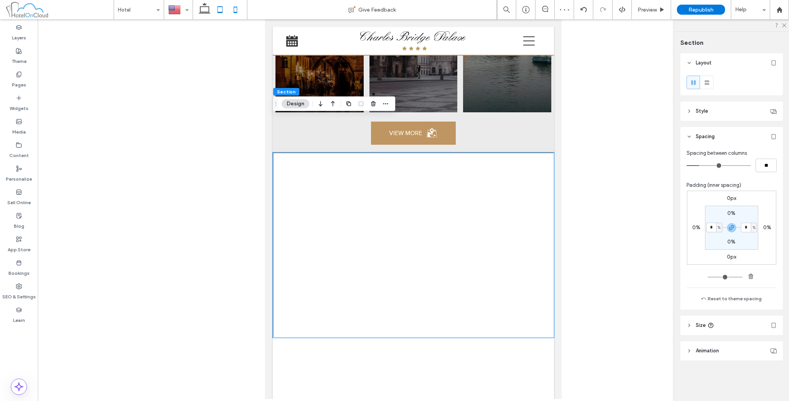
click at [235, 15] on icon at bounding box center [235, 9] width 15 height 15
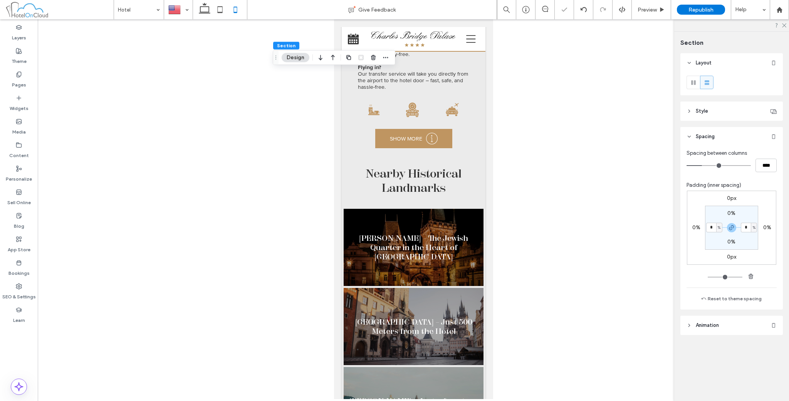
type input "*"
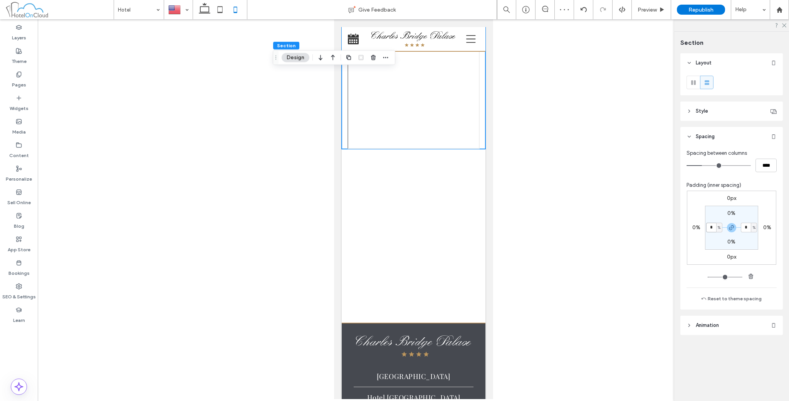
click at [712, 227] on input "*" at bounding box center [712, 227] width 10 height 10
click at [751, 276] on use "button" at bounding box center [751, 275] width 5 height 5
type input "*"
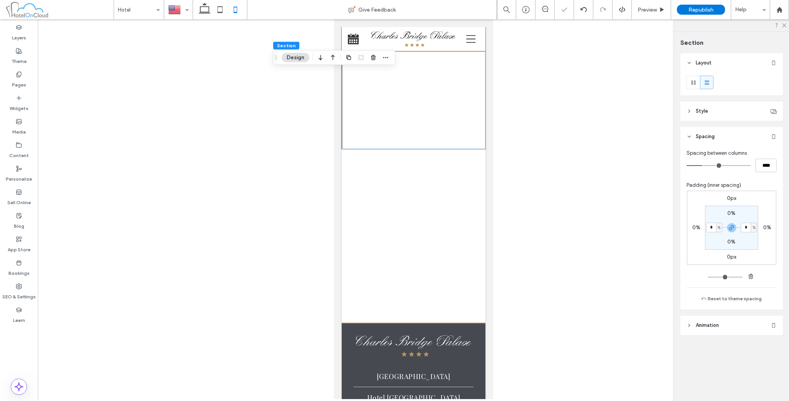
drag, startPoint x: 643, startPoint y: 273, endPoint x: 634, endPoint y: 270, distance: 9.3
click at [642, 273] on div at bounding box center [414, 208] width 752 height 379
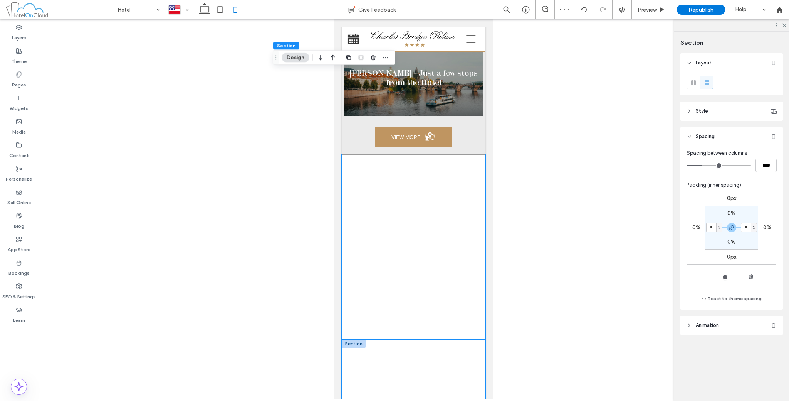
scroll to position [1517, 0]
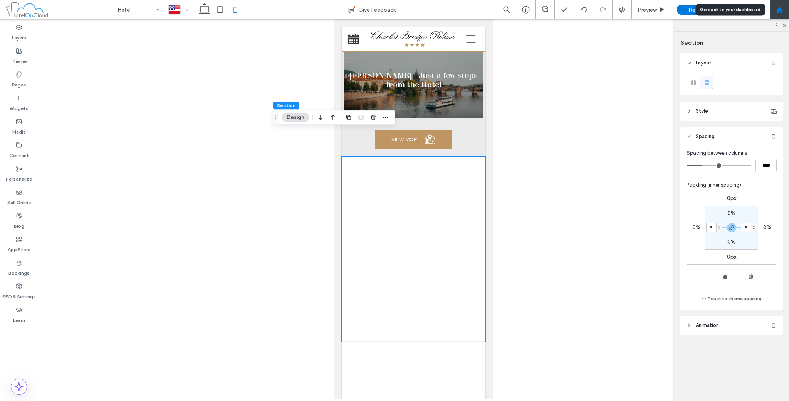
click at [775, 11] on div at bounding box center [780, 10] width 19 height 7
